Goal: Navigation & Orientation: Find specific page/section

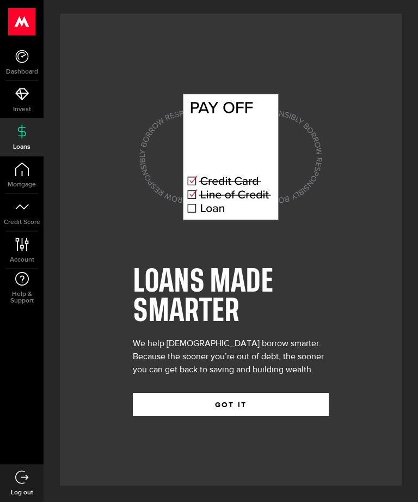
scroll to position [35, 0]
click at [298, 393] on button "GOT IT" at bounding box center [231, 404] width 196 height 23
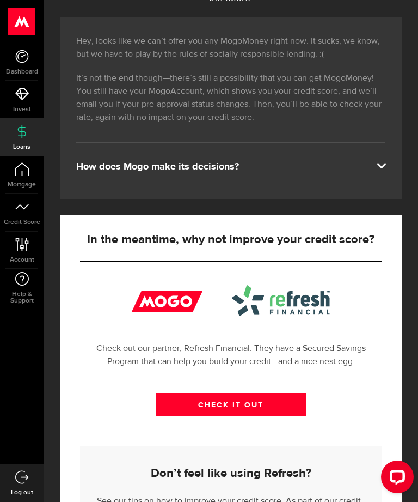
scroll to position [316, 0]
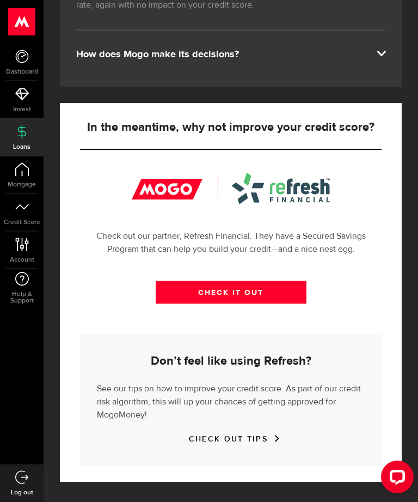
click at [26, 223] on span "Credit Score" at bounding box center [22, 222] width 44 height 7
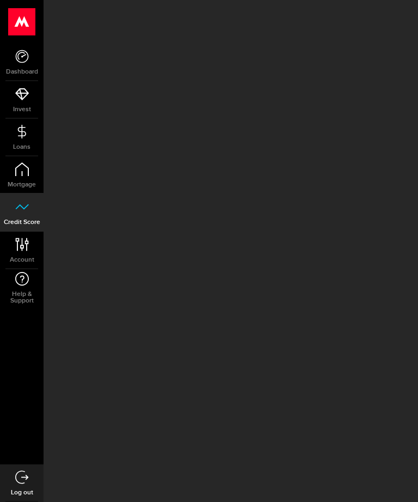
scroll to position [8, 0]
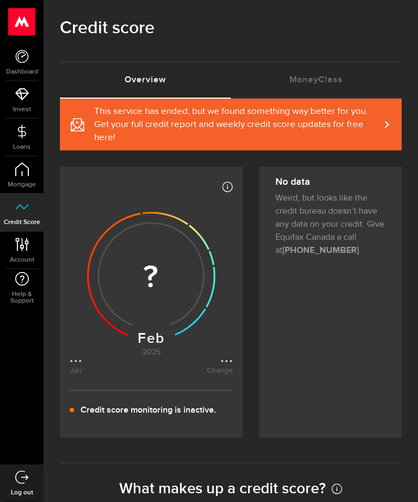
click at [13, 87] on link "Invest" at bounding box center [22, 99] width 44 height 37
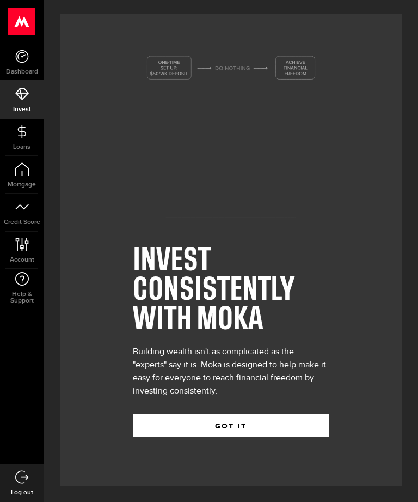
click at [13, 62] on link "Dashboard" at bounding box center [22, 62] width 44 height 37
